Goal: Information Seeking & Learning: Learn about a topic

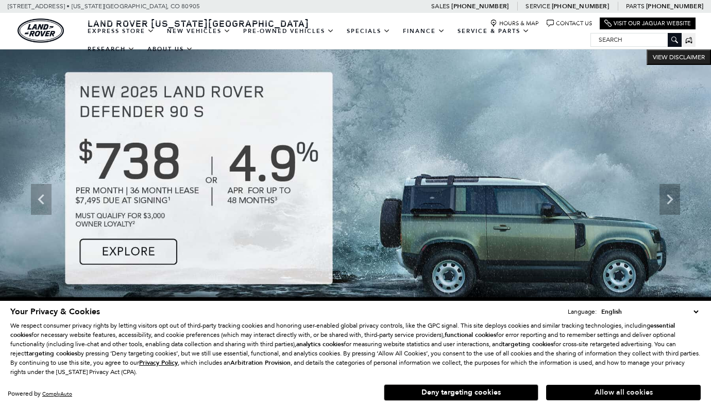
click at [592, 395] on button "Allow all cookies" at bounding box center [623, 392] width 155 height 15
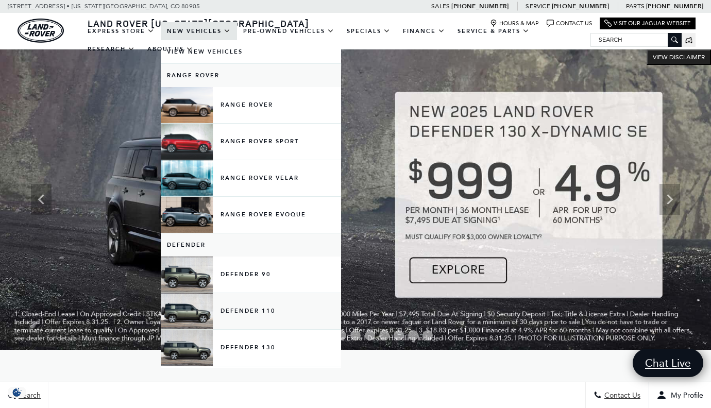
click at [246, 318] on link "Defender 110" at bounding box center [251, 311] width 180 height 36
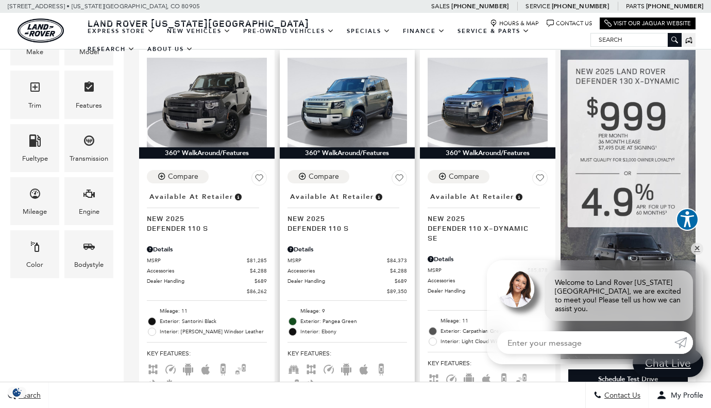
scroll to position [238, 0]
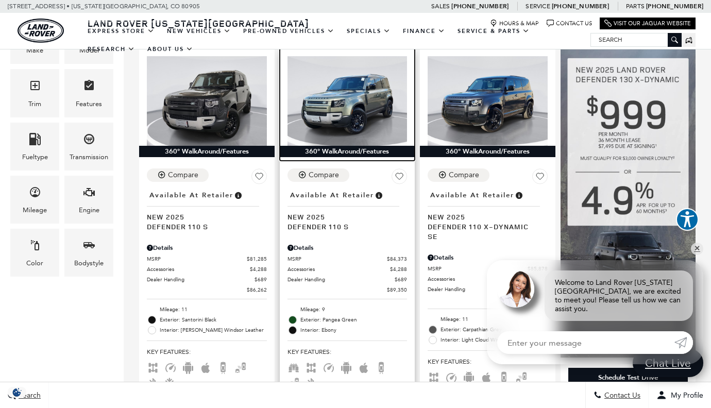
click at [352, 86] on img at bounding box center [347, 101] width 120 height 90
